Goal: Task Accomplishment & Management: Manage account settings

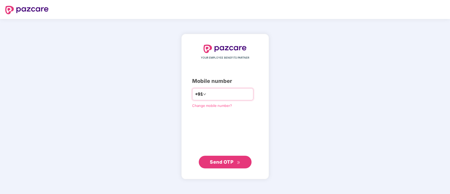
drag, startPoint x: 0, startPoint y: 0, endPoint x: 231, endPoint y: 92, distance: 249.1
click at [231, 92] on input "number" at bounding box center [228, 94] width 43 height 8
type input "**********"
click at [236, 163] on span "Send OTP" at bounding box center [225, 161] width 30 height 7
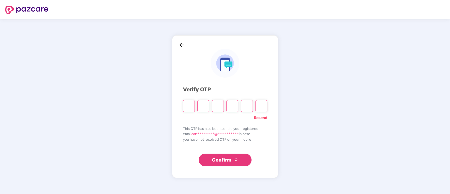
click at [192, 107] on input "Please enter verification code. Digit 1" at bounding box center [189, 106] width 12 height 12
paste input "*"
type input "*"
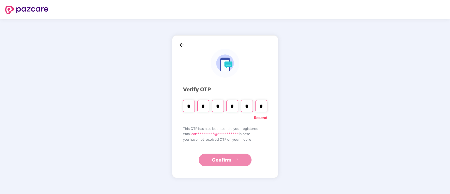
type input "*"
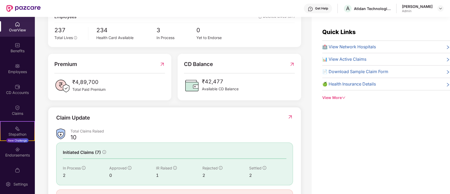
scroll to position [133, 0]
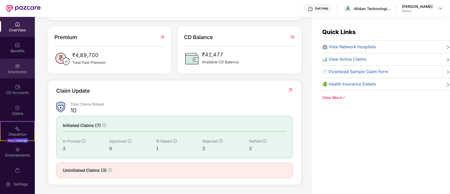
click at [13, 73] on div "Employees" at bounding box center [17, 71] width 35 height 5
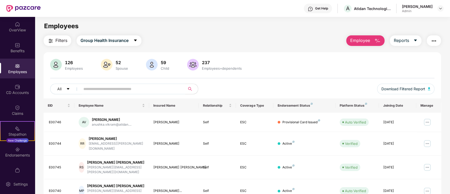
click at [162, 90] on input "text" at bounding box center [130, 89] width 95 height 8
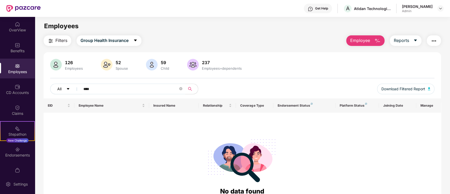
drag, startPoint x: 118, startPoint y: 90, endPoint x: 76, endPoint y: 85, distance: 42.3
click at [76, 86] on div "All ****" at bounding box center [162, 89] width 224 height 11
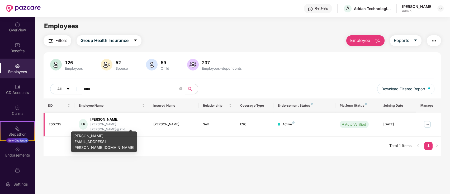
type input "*****"
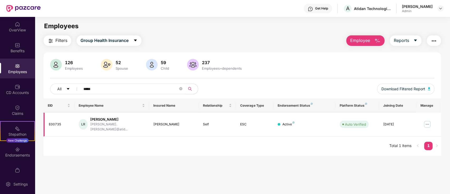
click at [427, 123] on img at bounding box center [427, 124] width 8 height 8
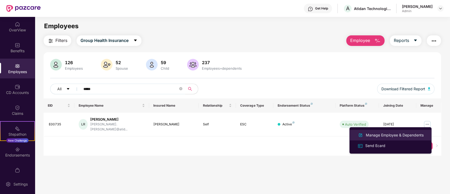
click at [395, 136] on div "Manage Employee & Dependents" at bounding box center [395, 135] width 60 height 6
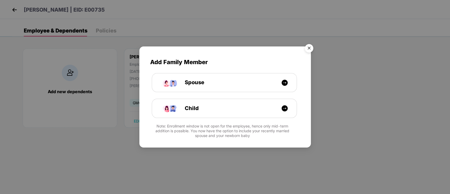
click at [311, 44] on img "Close" at bounding box center [309, 49] width 15 height 15
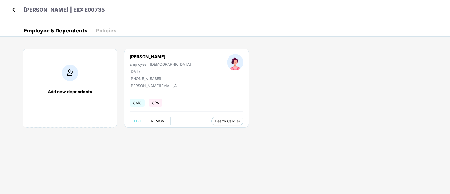
click at [156, 122] on span "REMOVE" at bounding box center [159, 121] width 16 height 4
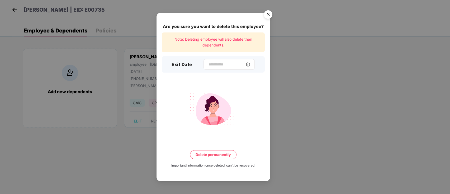
click at [220, 60] on div at bounding box center [229, 64] width 51 height 11
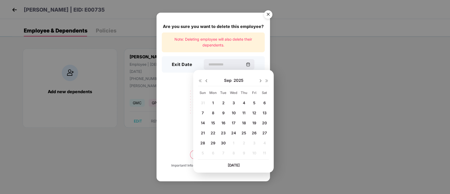
click at [224, 144] on span "30" at bounding box center [223, 143] width 5 height 4
type input "**********"
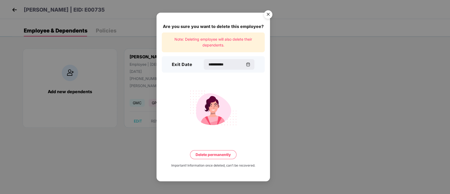
click at [225, 157] on button "Delete permanently" at bounding box center [213, 154] width 46 height 9
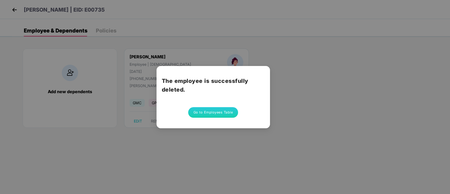
click at [205, 114] on button "Go to Employees Table" at bounding box center [213, 112] width 50 height 11
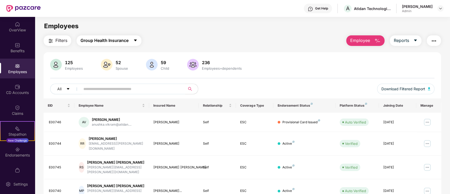
click at [122, 42] on span "Group Health Insurance" at bounding box center [105, 40] width 48 height 7
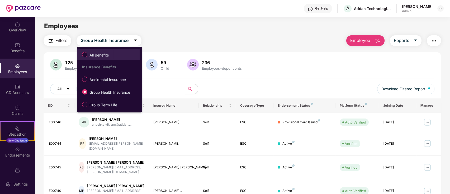
click at [87, 52] on span "All Benefits" at bounding box center [99, 55] width 24 height 6
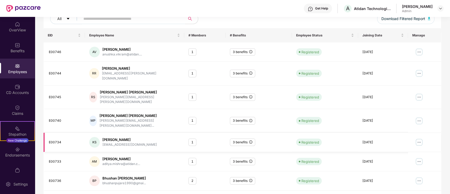
scroll to position [0, 0]
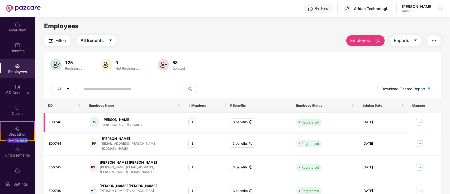
click at [418, 120] on img at bounding box center [419, 122] width 8 height 8
click at [359, 75] on div "125 Registered 0 Not Registered 63 Deleted All Download Filtered Report" at bounding box center [243, 79] width 398 height 40
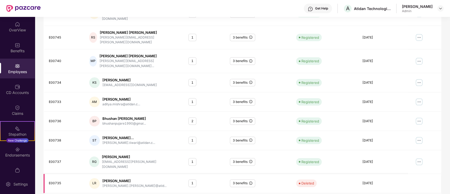
click at [50, 181] on div "E00735" at bounding box center [65, 183] width 32 height 5
click at [314, 180] on span "Deleted" at bounding box center [306, 183] width 21 height 7
click at [373, 174] on td "07 May 2025" at bounding box center [383, 183] width 50 height 19
click at [372, 174] on td "07 May 2025" at bounding box center [383, 183] width 50 height 19
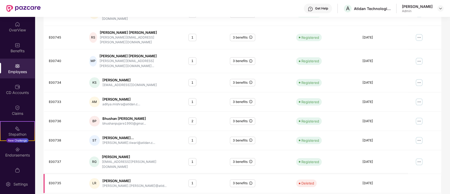
click at [252, 182] on icon "info-circle" at bounding box center [250, 183] width 3 height 3
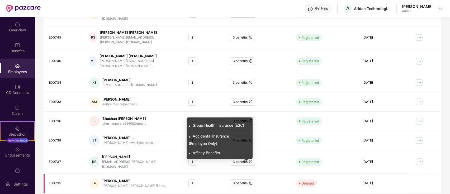
click at [251, 182] on icon "info-circle" at bounding box center [250, 183] width 3 height 3
click at [211, 153] on span "Affinity Benefits" at bounding box center [206, 153] width 27 height 4
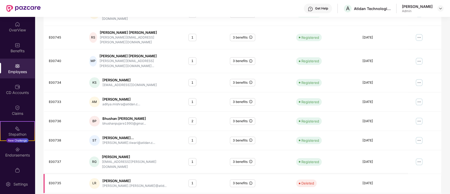
click at [305, 174] on td "Deleted" at bounding box center [325, 183] width 66 height 19
click at [128, 179] on div "Lavanya Ramaswamy" at bounding box center [134, 181] width 64 height 5
click at [100, 178] on div "LR Lavanya Ramaswamy lavanya.ramaswamy@atid..." at bounding box center [134, 183] width 91 height 11
click at [91, 178] on div "LR" at bounding box center [94, 183] width 11 height 11
click at [52, 181] on div "E00735" at bounding box center [65, 183] width 32 height 5
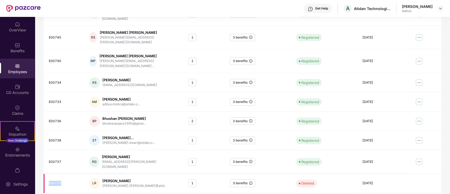
click at [52, 181] on div "E00735" at bounding box center [65, 183] width 32 height 5
click at [61, 181] on div "E00735" at bounding box center [65, 183] width 32 height 5
click at [104, 179] on div "Lavanya Ramaswamy" at bounding box center [134, 181] width 64 height 5
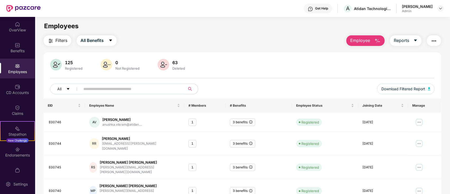
click at [168, 63] on img at bounding box center [164, 65] width 12 height 12
click at [160, 65] on img at bounding box center [164, 65] width 12 height 12
click at [179, 64] on div "63" at bounding box center [178, 62] width 15 height 5
click at [161, 63] on img at bounding box center [164, 65] width 12 height 12
click at [87, 45] on button "All Benefits" at bounding box center [97, 40] width 40 height 11
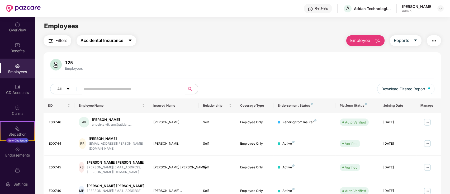
click at [94, 36] on button "Accidental Insurance" at bounding box center [107, 40] width 60 height 11
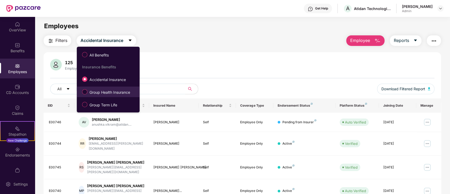
click at [85, 88] on label "Group Health Insurance" at bounding box center [106, 91] width 55 height 9
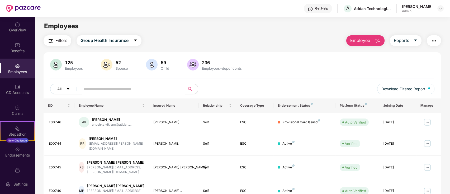
click at [127, 89] on input "text" at bounding box center [130, 89] width 95 height 8
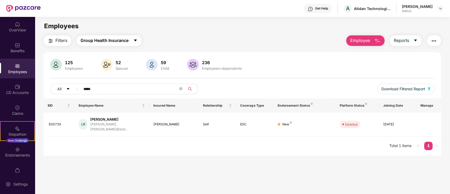
type input "*****"
click at [111, 38] on span "Group Health Insurance" at bounding box center [105, 40] width 48 height 7
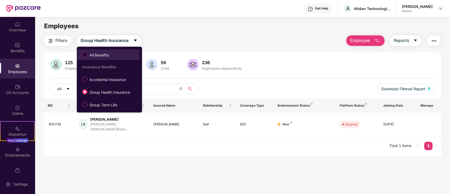
click at [83, 50] on label "All Benefits" at bounding box center [96, 54] width 34 height 9
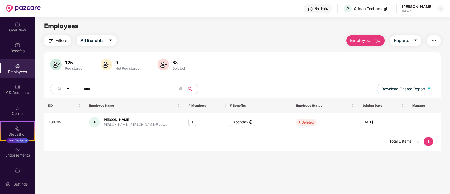
click at [50, 40] on img "button" at bounding box center [51, 41] width 6 height 6
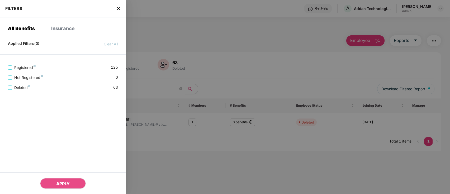
click at [261, 36] on div at bounding box center [225, 97] width 450 height 194
click at [116, 7] on icon "close" at bounding box center [118, 8] width 4 height 4
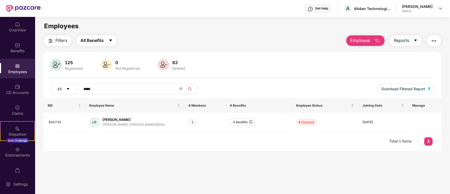
click at [85, 41] on span "All Benefits" at bounding box center [92, 40] width 23 height 7
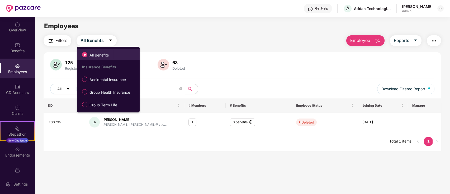
click at [85, 57] on span at bounding box center [84, 54] width 5 height 5
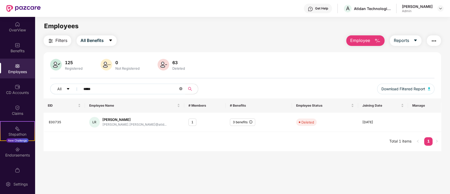
click at [181, 88] on icon "close-circle" at bounding box center [180, 88] width 3 height 3
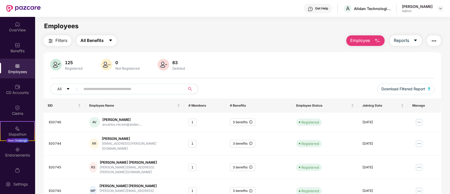
click at [94, 42] on span "All Benefits" at bounding box center [92, 40] width 23 height 7
click at [441, 7] on img at bounding box center [441, 8] width 4 height 4
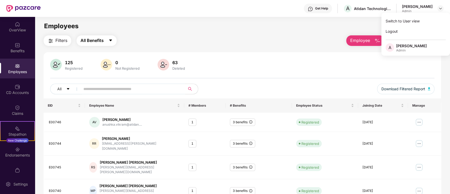
click at [111, 42] on icon "caret-down" at bounding box center [111, 40] width 4 height 4
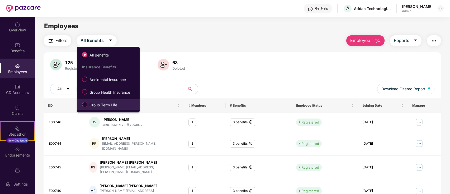
click at [84, 107] on label "Group Term Life" at bounding box center [100, 104] width 43 height 9
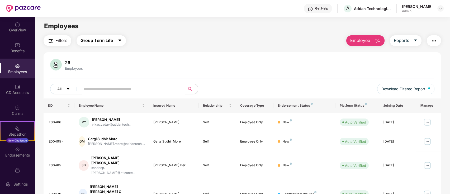
click at [111, 43] on span "Group Term Life" at bounding box center [97, 40] width 32 height 7
